Goal: Submit feedback/report problem

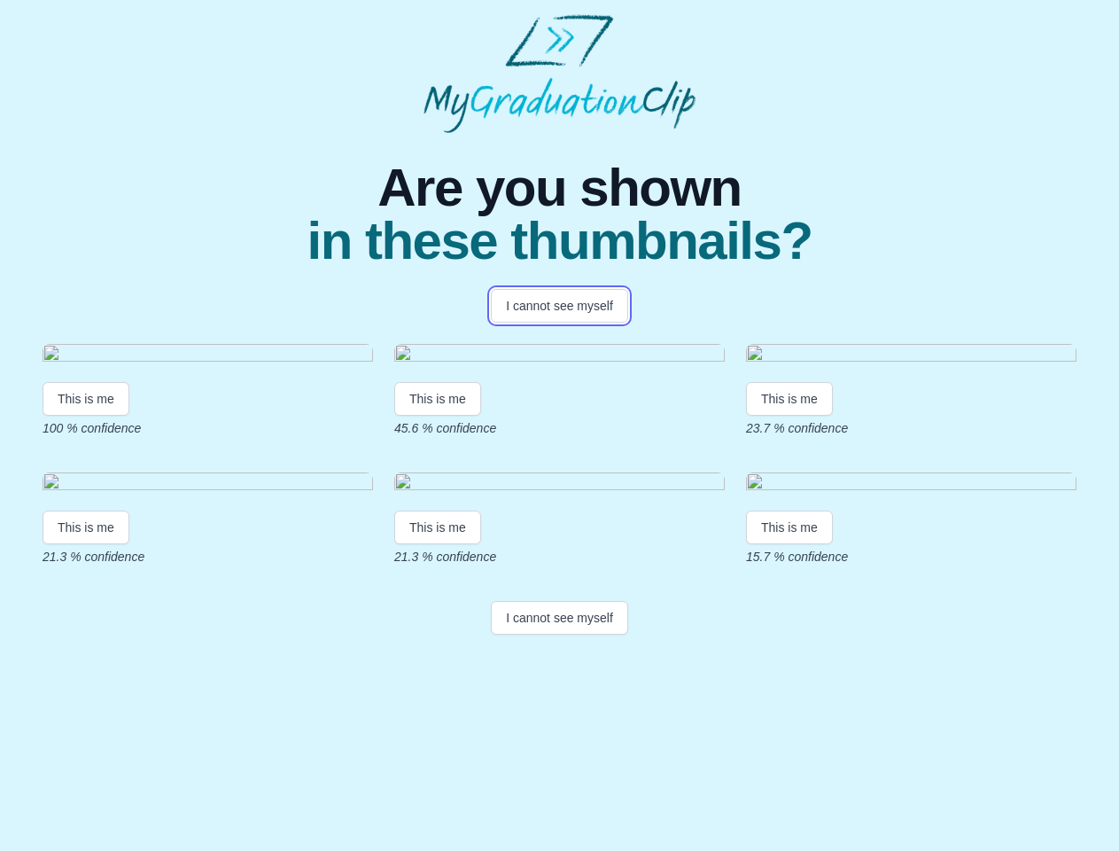
click at [559, 306] on button "I cannot see myself" at bounding box center [559, 306] width 137 height 34
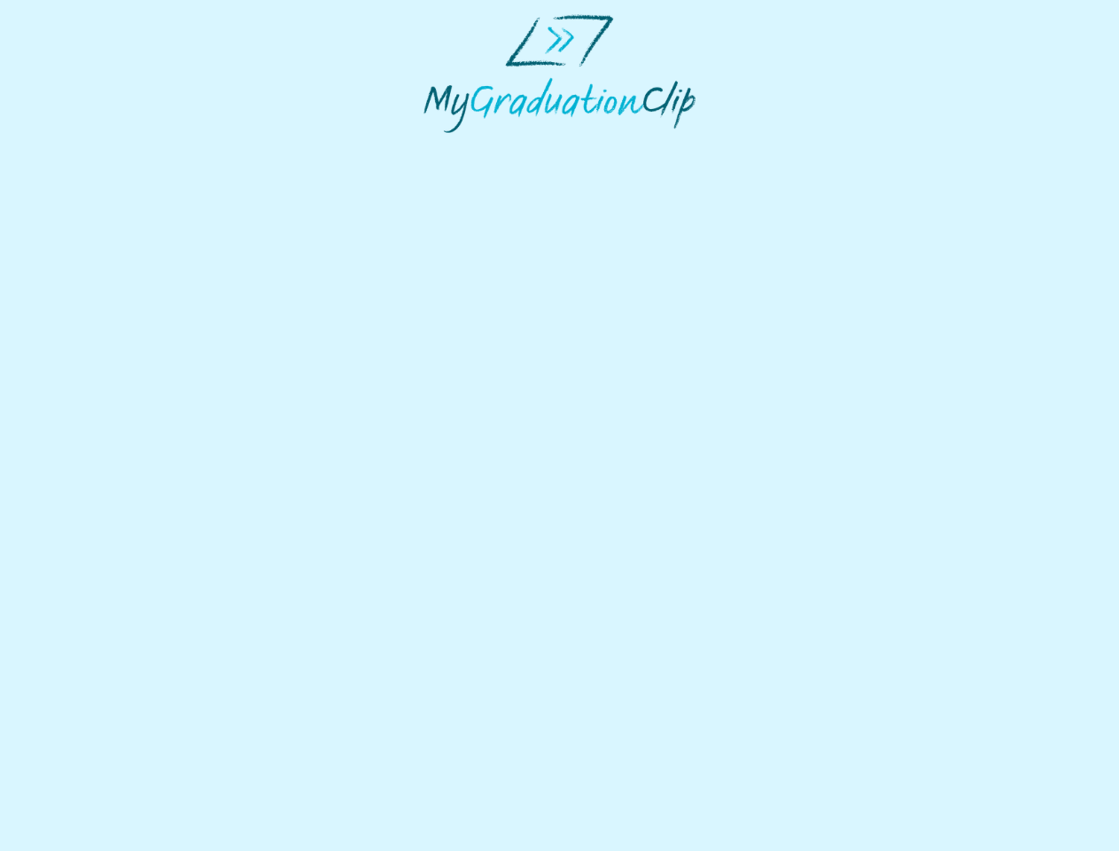
click at [86, 147] on html at bounding box center [559, 73] width 1119 height 147
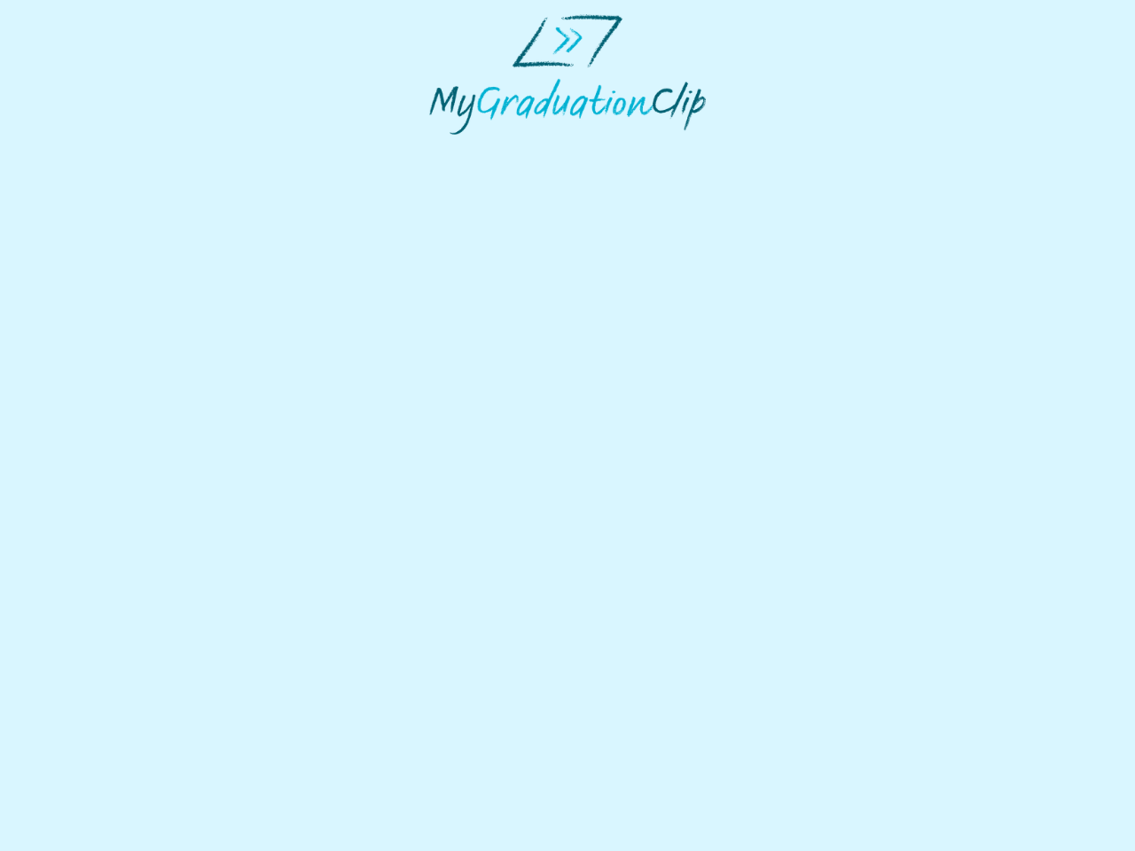
click at [441, 149] on html at bounding box center [567, 74] width 1135 height 149
click at [794, 149] on html at bounding box center [567, 74] width 1135 height 149
click at [86, 149] on html at bounding box center [567, 74] width 1135 height 149
click at [441, 149] on html at bounding box center [567, 74] width 1135 height 149
click at [794, 149] on html at bounding box center [567, 74] width 1135 height 149
